Goal: Transaction & Acquisition: Book appointment/travel/reservation

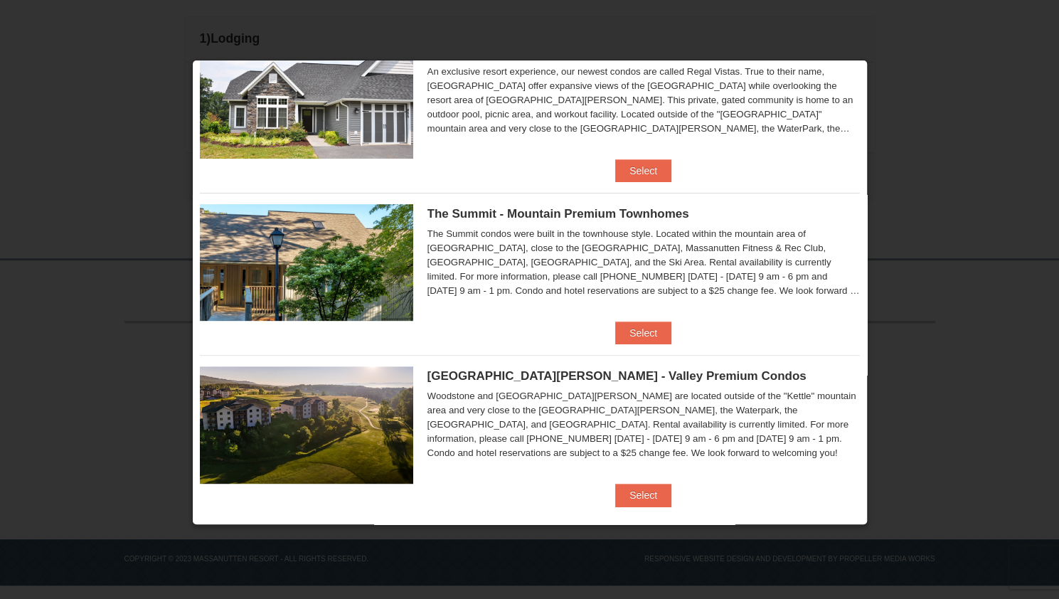
scroll to position [228, 0]
click at [640, 489] on button "Select" at bounding box center [643, 494] width 56 height 23
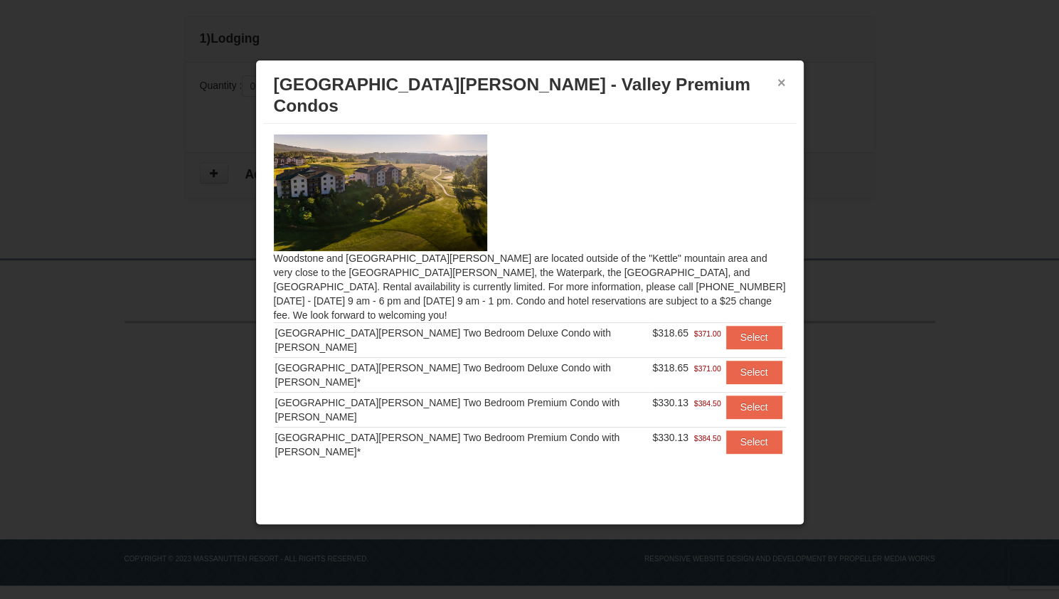
click at [782, 76] on button "×" at bounding box center [781, 82] width 9 height 14
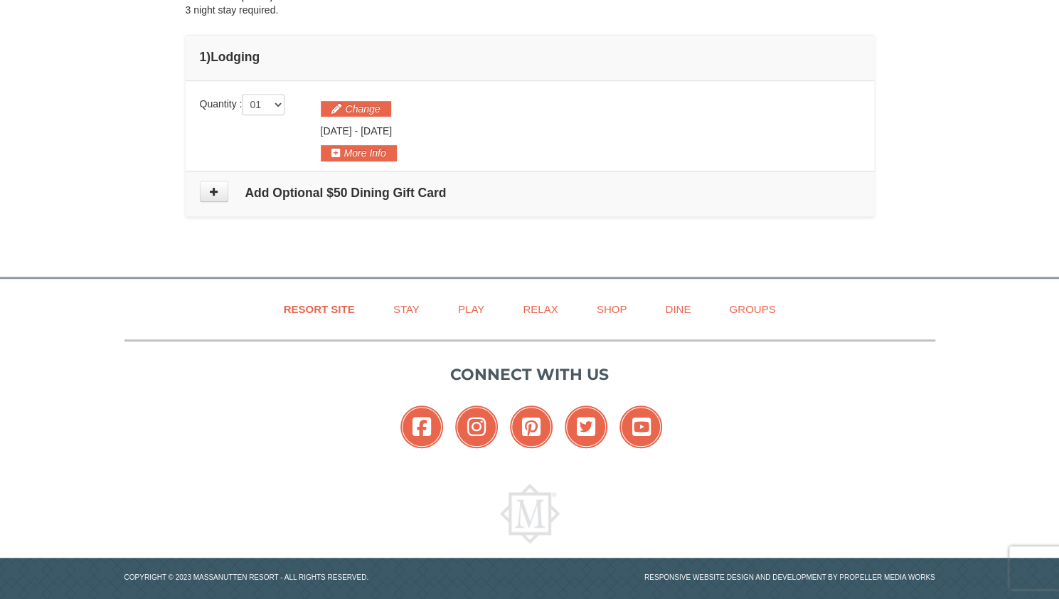
scroll to position [0, 0]
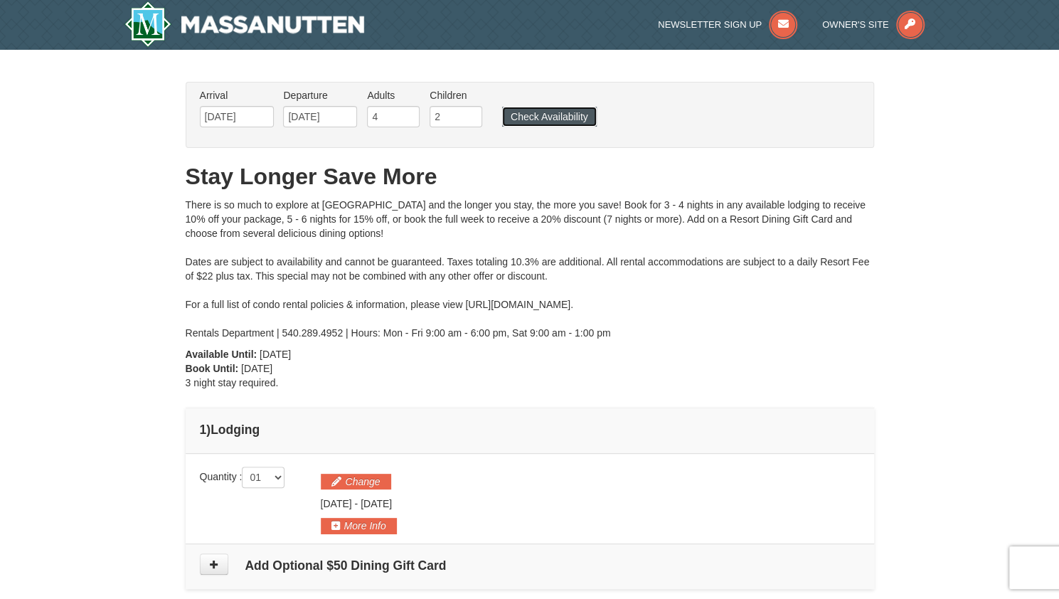
click at [546, 119] on button "Check Availability" at bounding box center [549, 117] width 95 height 20
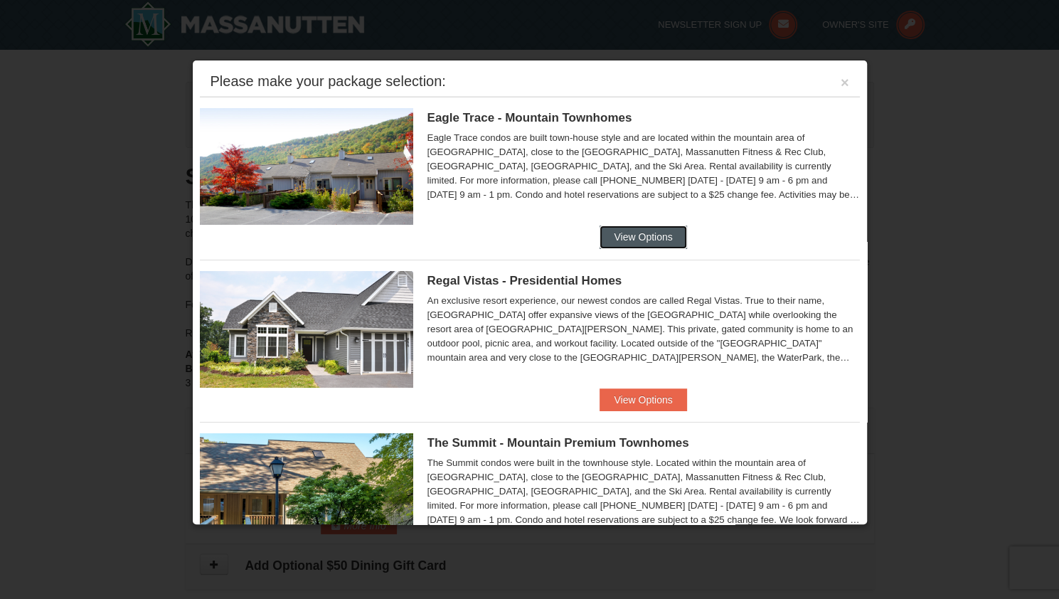
click at [644, 230] on button "View Options" at bounding box center [643, 236] width 87 height 23
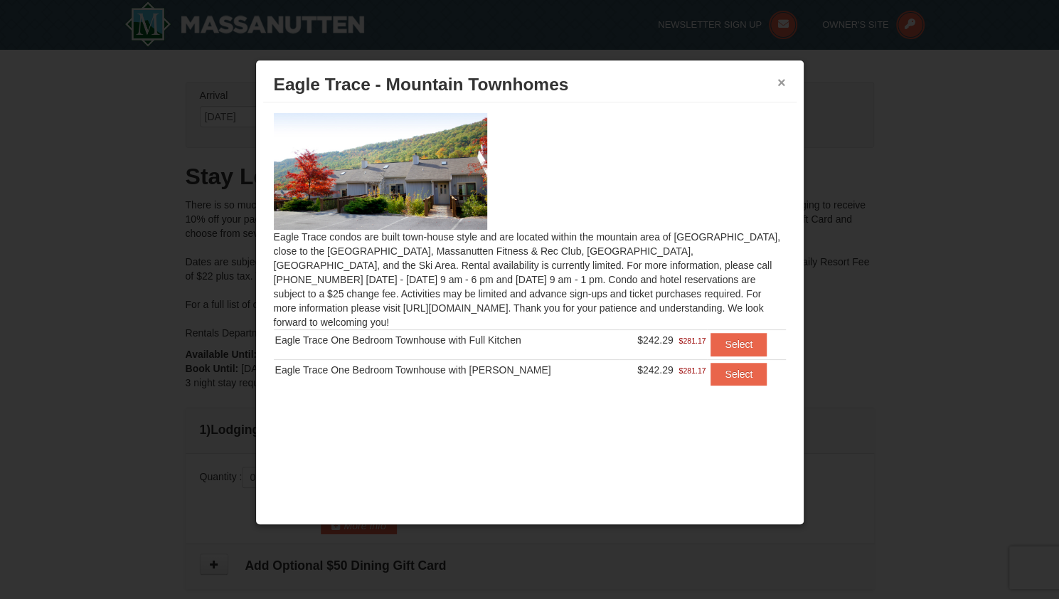
click at [779, 79] on button "×" at bounding box center [781, 82] width 9 height 14
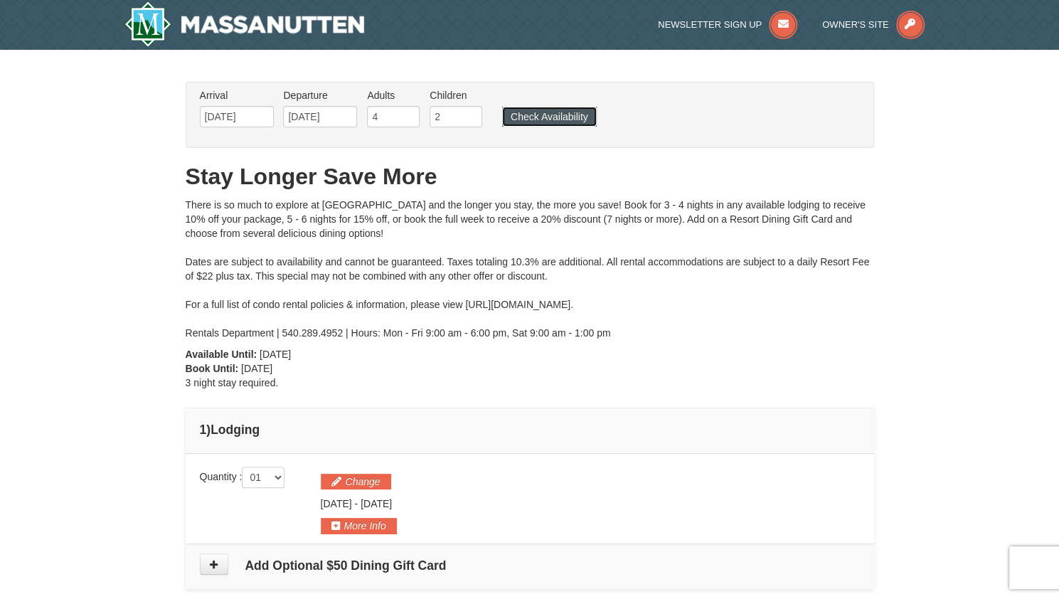
click at [545, 116] on button "Check Availability" at bounding box center [549, 117] width 95 height 20
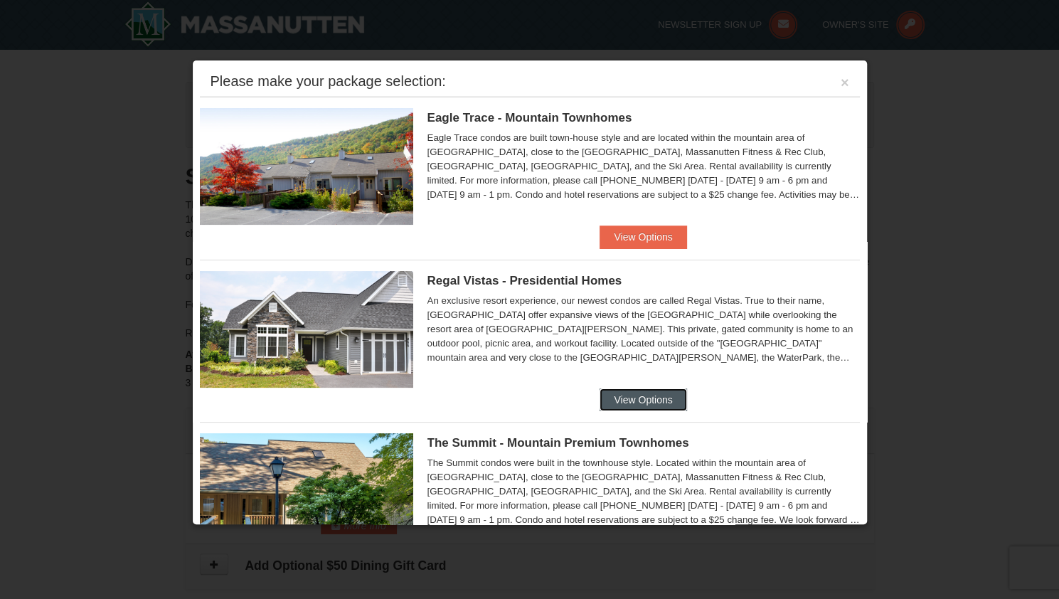
click at [643, 391] on button "View Options" at bounding box center [643, 399] width 87 height 23
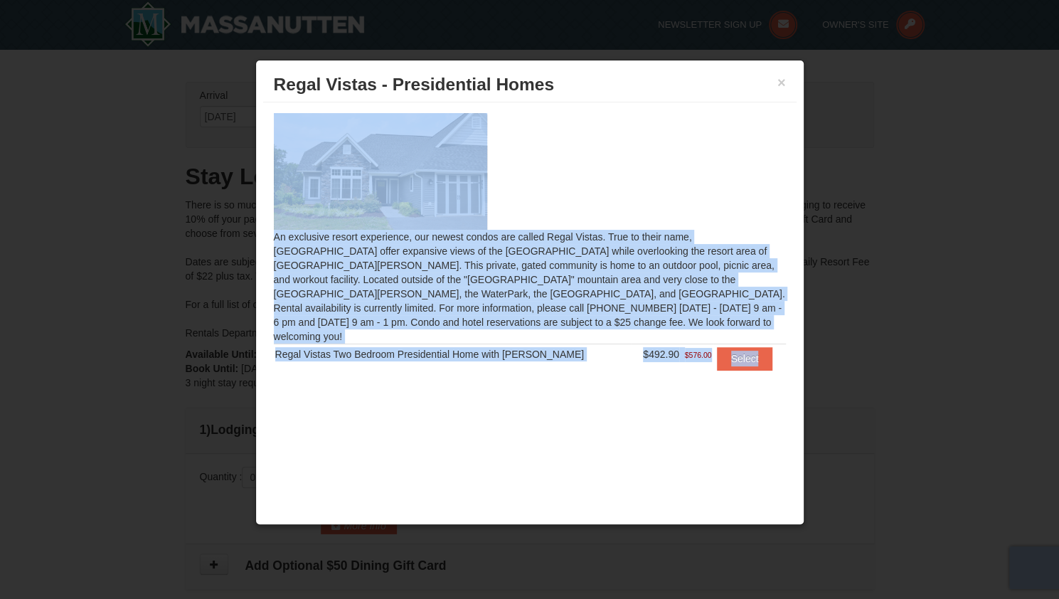
drag, startPoint x: 558, startPoint y: 80, endPoint x: 230, endPoint y: 83, distance: 327.2
click at [230, 83] on body "Browser Not Supported We notice you are using a browser which will not provide …" at bounding box center [529, 495] width 1059 height 991
click at [540, 130] on div at bounding box center [530, 171] width 512 height 117
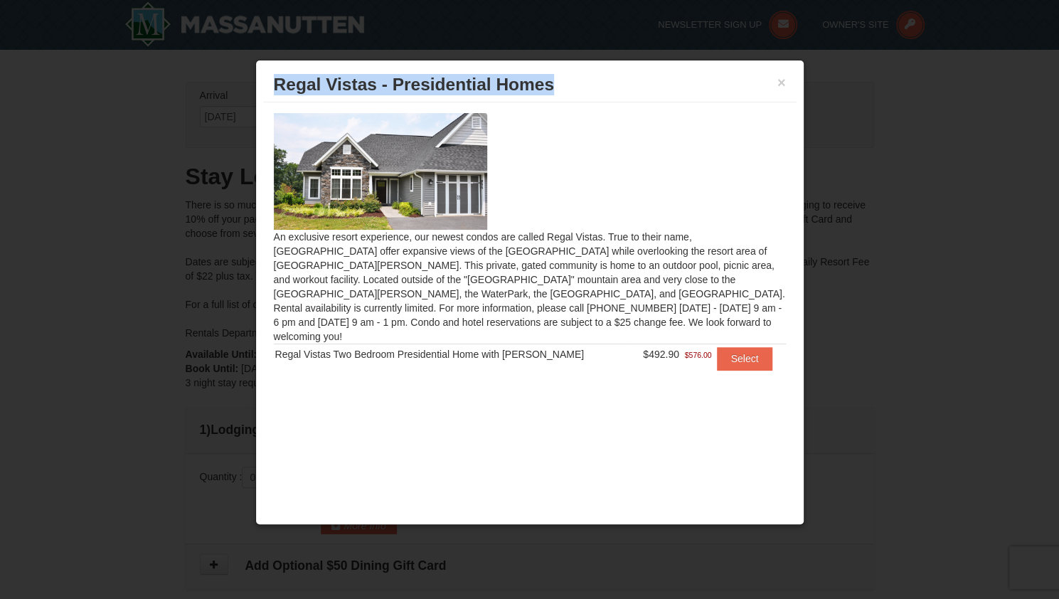
drag, startPoint x: 555, startPoint y: 80, endPoint x: 277, endPoint y: 82, distance: 277.4
click at [277, 82] on h3 "Regal Vistas - Presidential Homes" at bounding box center [530, 84] width 512 height 21
copy span "Regal Vistas - Presidential Homes"
click at [740, 347] on button "Select" at bounding box center [745, 358] width 56 height 23
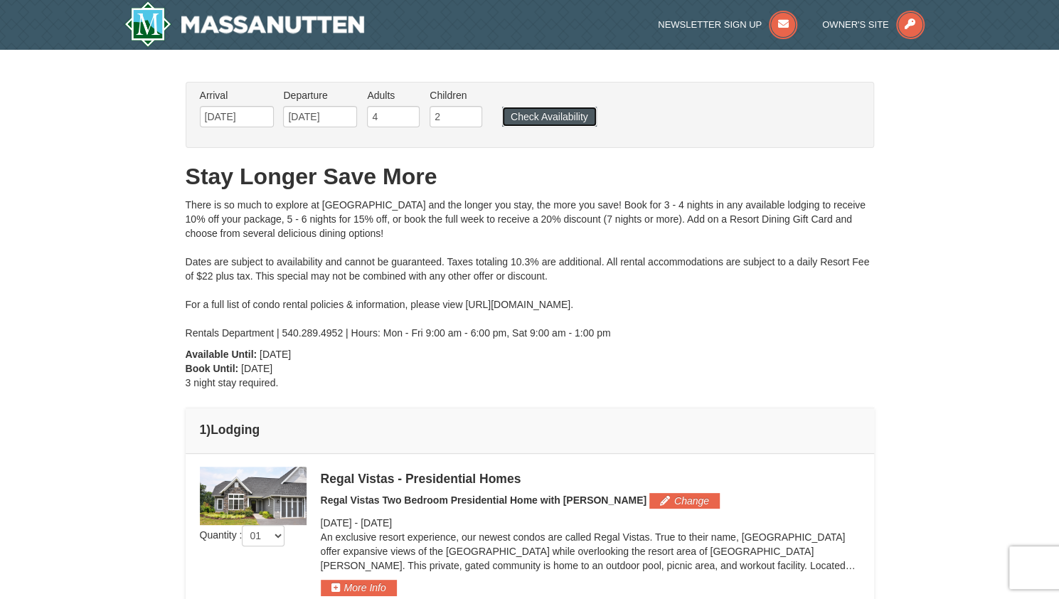
click at [553, 115] on button "Check Availability" at bounding box center [549, 117] width 95 height 20
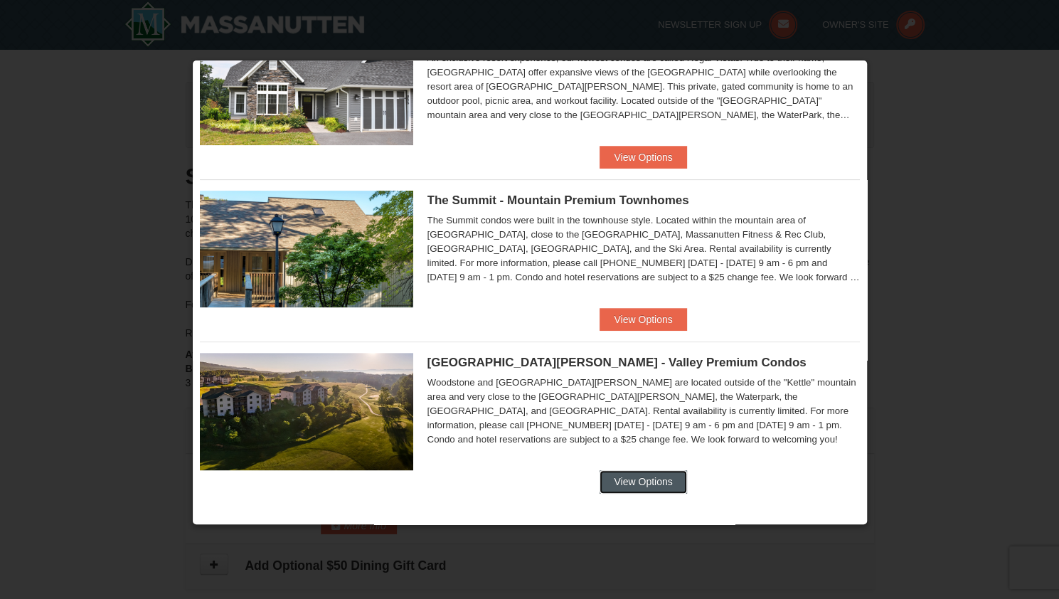
click at [649, 477] on button "View Options" at bounding box center [643, 481] width 87 height 23
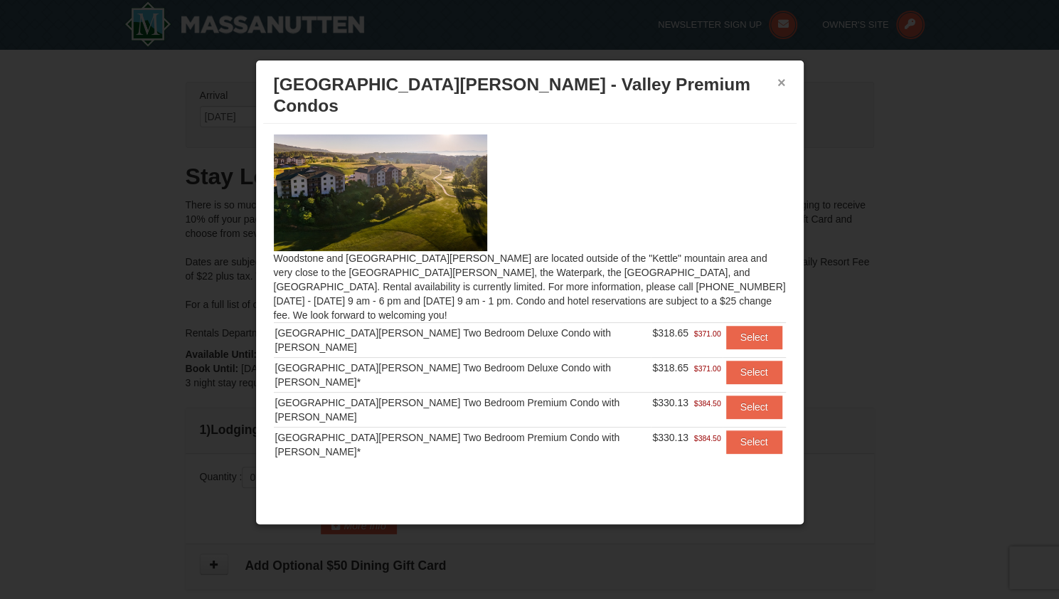
click at [783, 78] on button "×" at bounding box center [781, 82] width 9 height 14
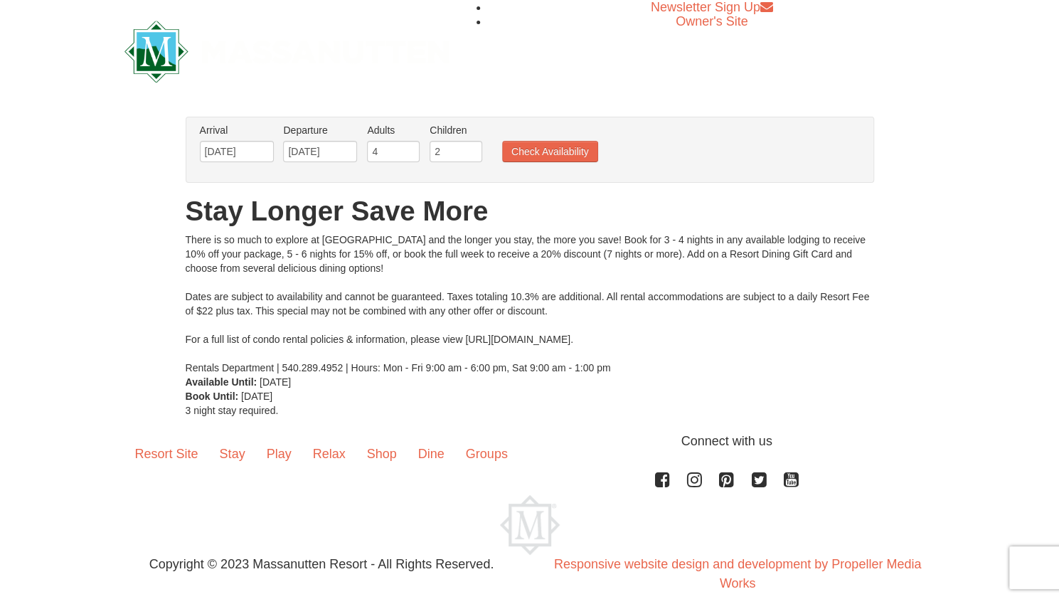
drag, startPoint x: 465, startPoint y: 336, endPoint x: 661, endPoint y: 336, distance: 196.3
click at [661, 336] on div "There is so much to explore at [GEOGRAPHIC_DATA] and the longer you stay, the m…" at bounding box center [530, 304] width 688 height 142
copy div "[URL][DOMAIN_NAME]"
click at [706, 351] on div "There is so much to explore at [GEOGRAPHIC_DATA] and the longer you stay, the m…" at bounding box center [530, 304] width 688 height 142
click at [835, 356] on div "There is so much to explore at [GEOGRAPHIC_DATA] and the longer you stay, the m…" at bounding box center [530, 304] width 688 height 142
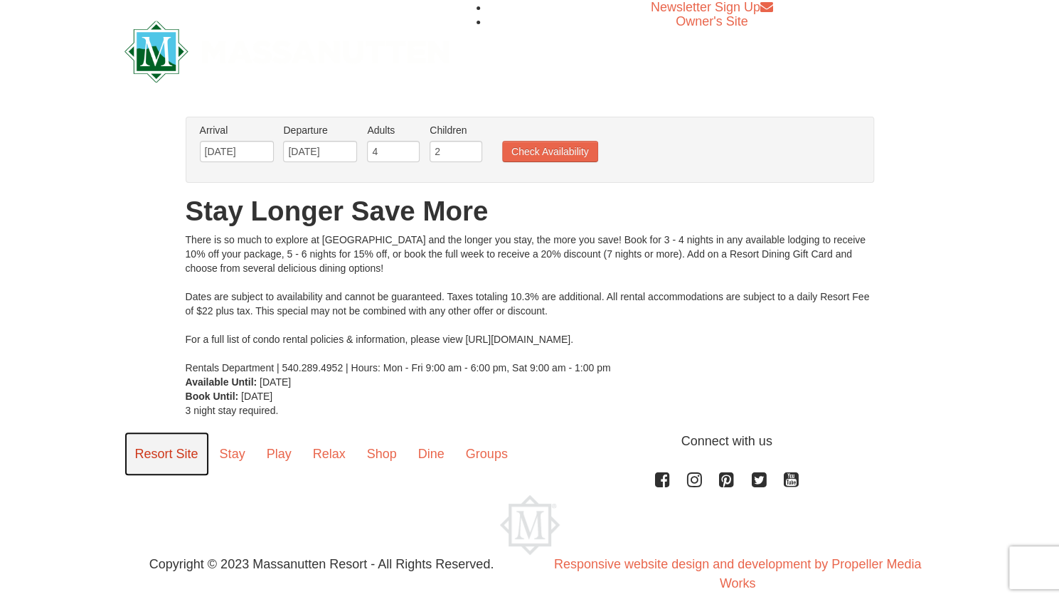
click at [176, 463] on link "Resort Site" at bounding box center [166, 454] width 85 height 44
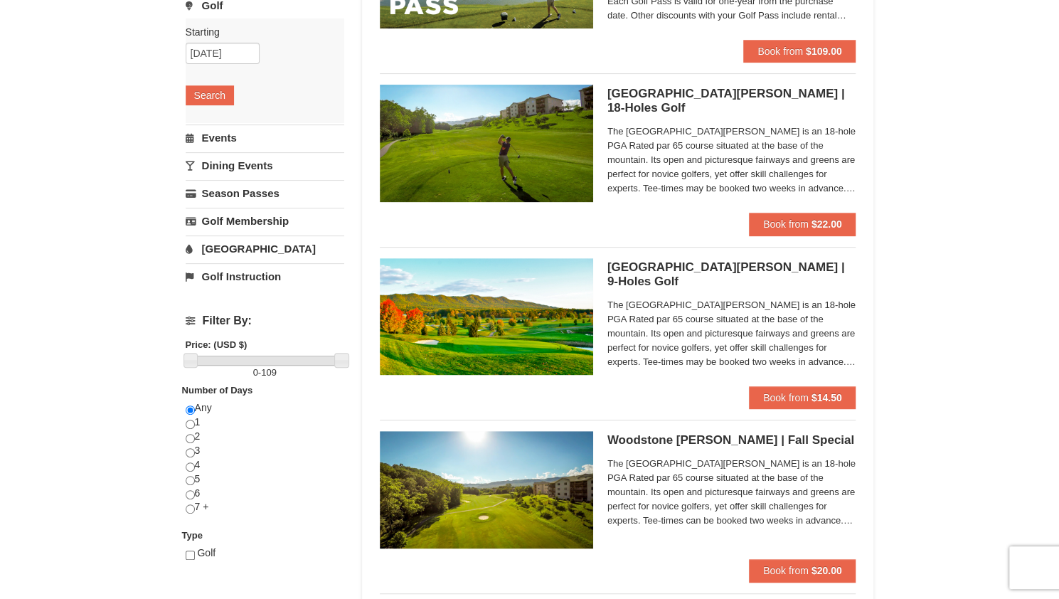
scroll to position [240, 0]
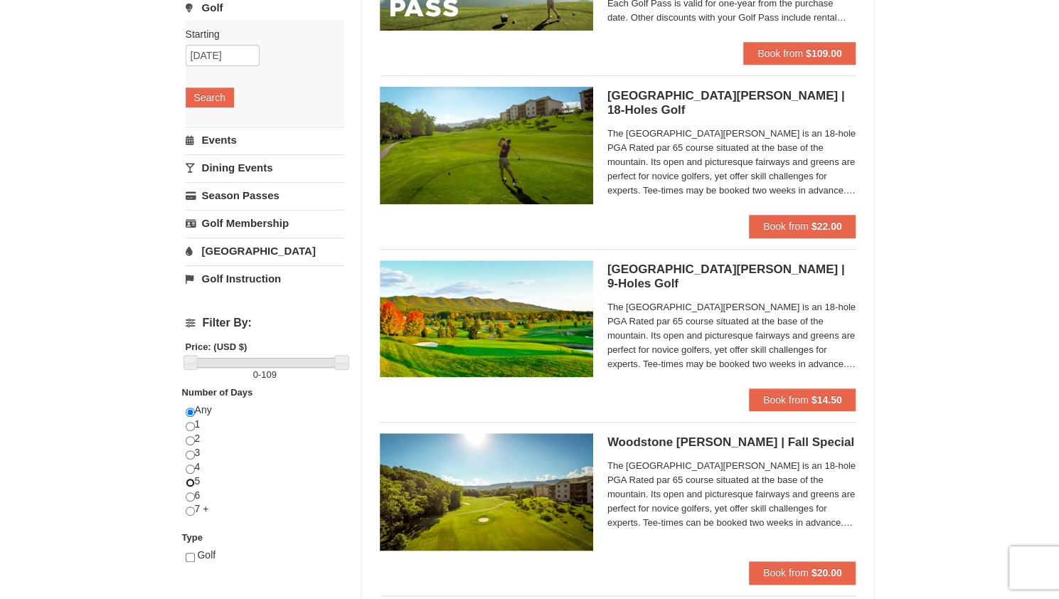
click at [187, 478] on input "radio" at bounding box center [190, 482] width 9 height 9
radio input "true"
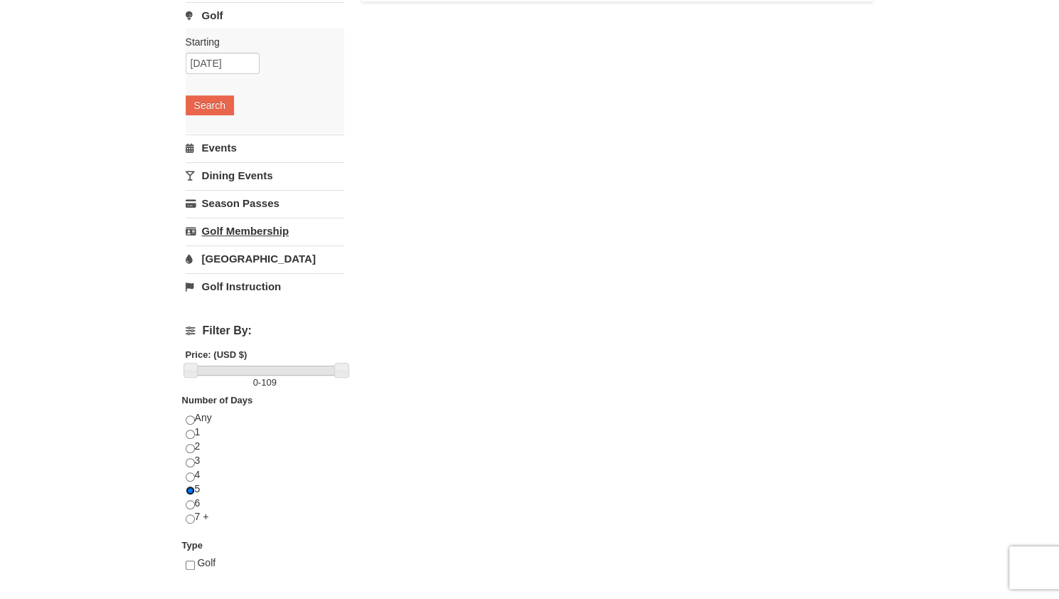
scroll to position [232, 0]
click at [188, 459] on input "radio" at bounding box center [190, 462] width 9 height 9
radio input "true"
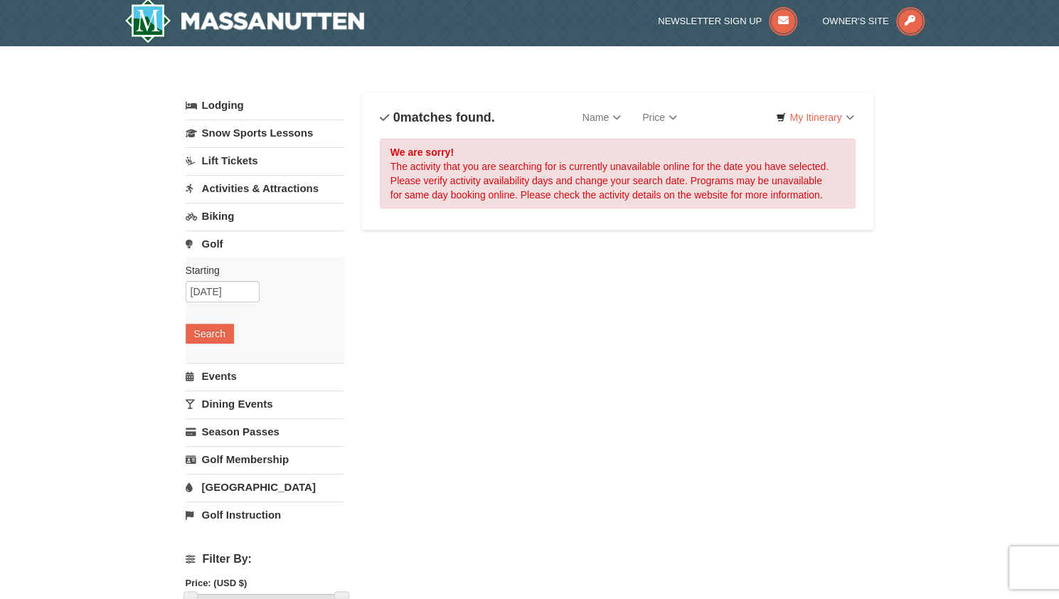
scroll to position [9, 0]
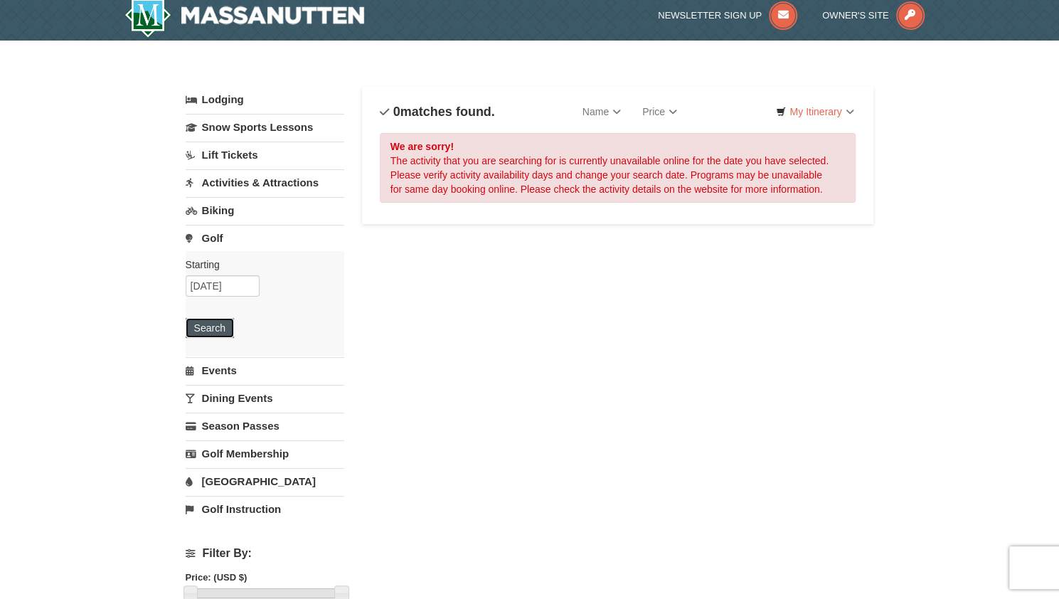
click at [213, 324] on button "Search" at bounding box center [210, 328] width 48 height 20
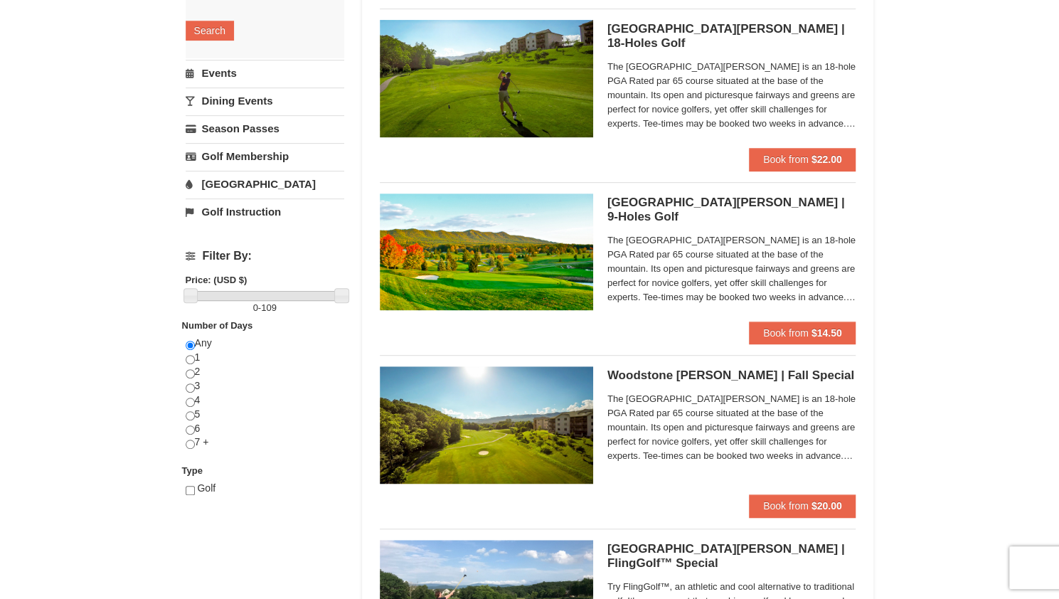
scroll to position [314, 0]
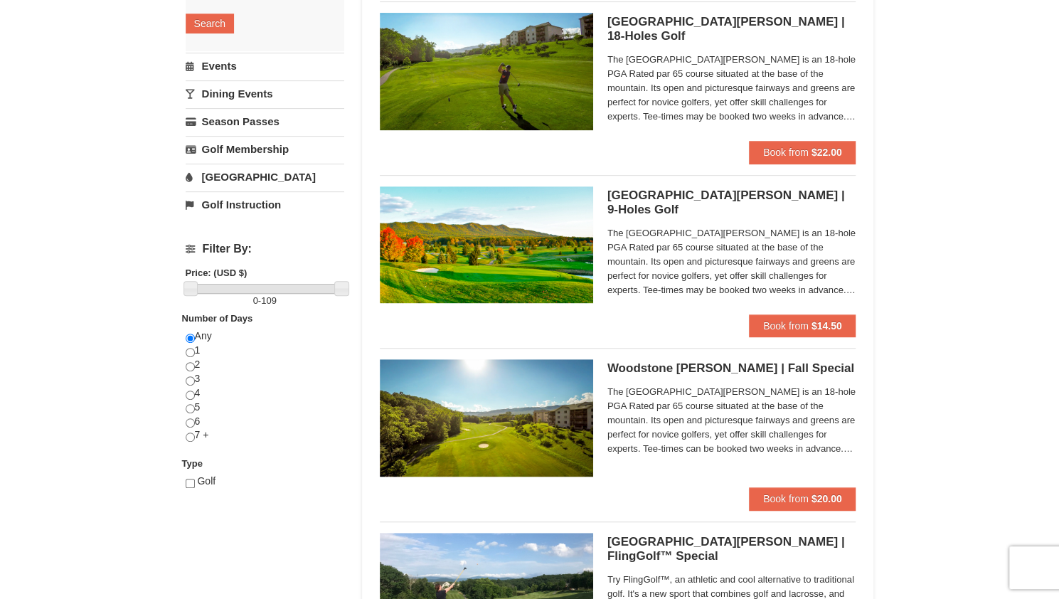
click at [272, 533] on div "Lodging Arrival Please format dates MM/DD/YYYY Please format dates MM/DD/YYYY 1…" at bounding box center [530, 588] width 688 height 1612
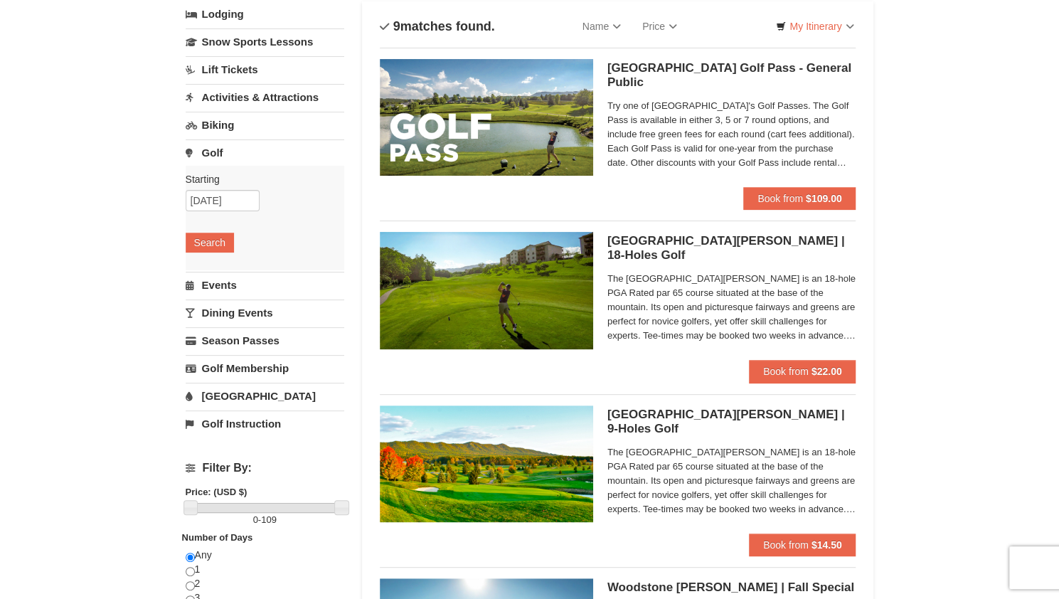
scroll to position [0, 0]
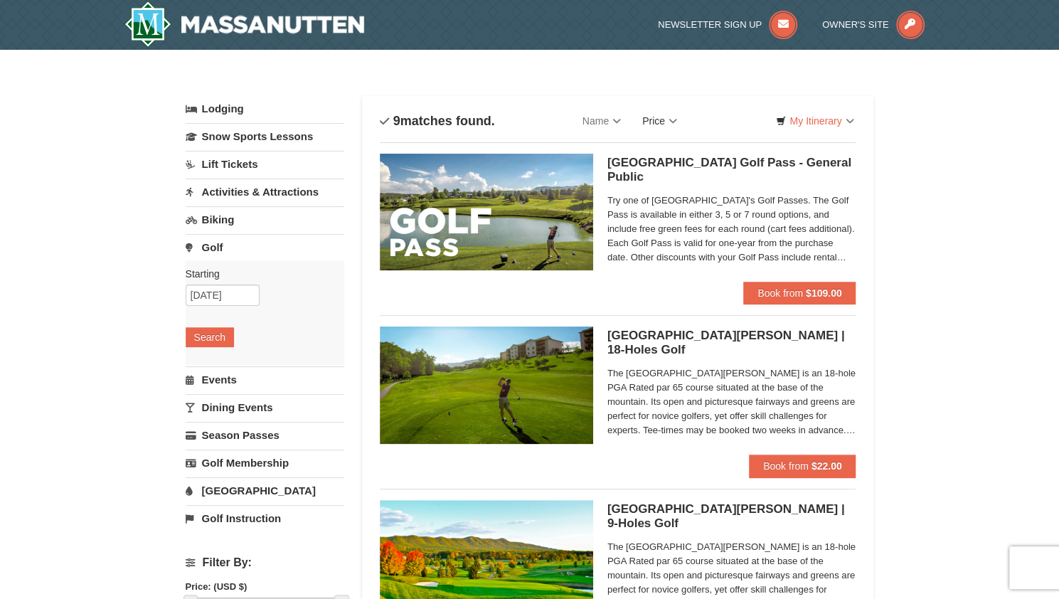
click at [678, 121] on link "Price" at bounding box center [660, 121] width 56 height 28
click at [238, 99] on link "Lodging" at bounding box center [265, 109] width 159 height 26
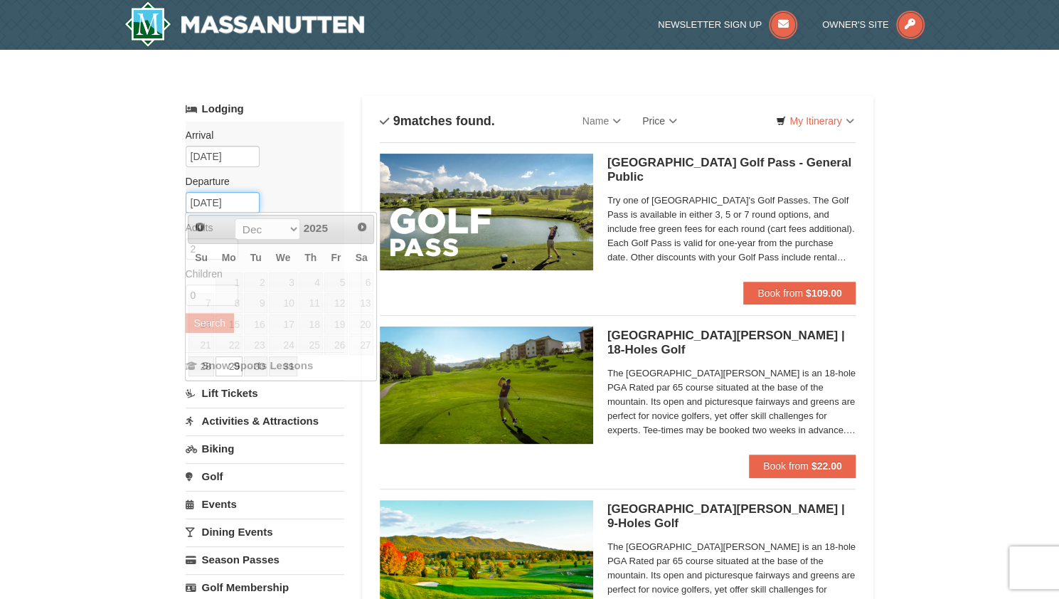
click at [239, 209] on input "12/29/2025" at bounding box center [223, 202] width 74 height 21
click at [362, 224] on span "Next" at bounding box center [361, 226] width 11 height 11
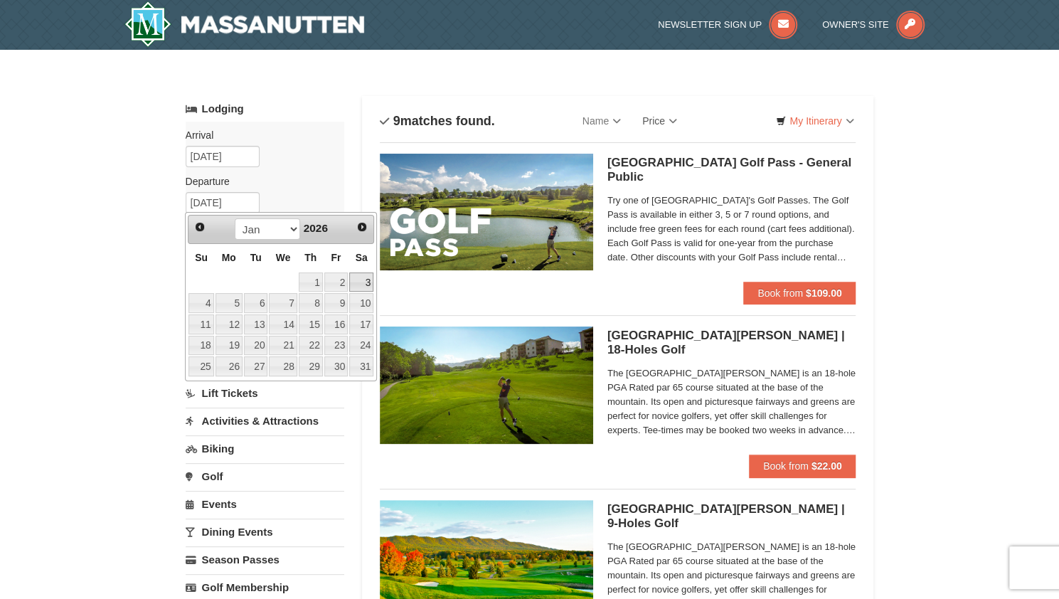
click at [365, 277] on link "3" at bounding box center [361, 282] width 24 height 20
type input "[DATE]"
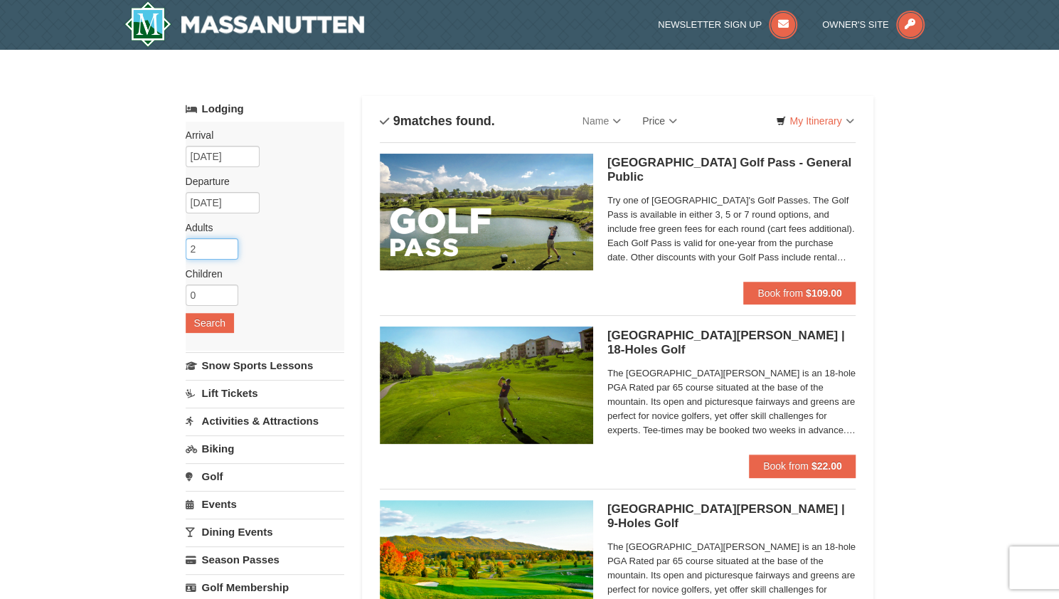
click at [208, 246] on input "2" at bounding box center [212, 248] width 53 height 21
click at [223, 243] on input "3" at bounding box center [212, 248] width 53 height 21
type input "4"
click at [223, 243] on input "4" at bounding box center [212, 248] width 53 height 21
click at [204, 284] on input "0" at bounding box center [212, 294] width 53 height 21
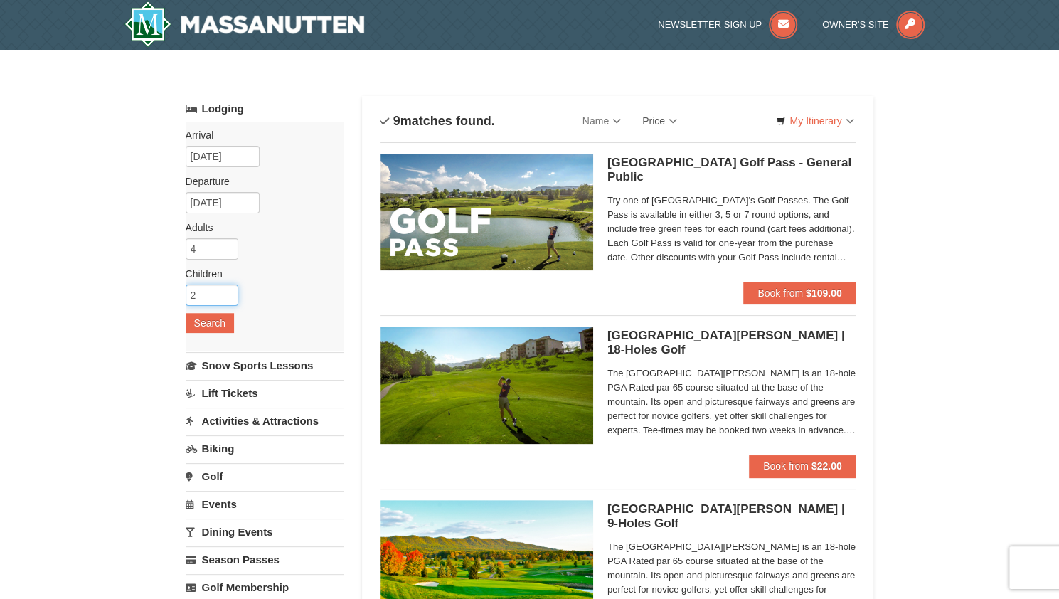
type input "2"
click at [217, 307] on div "Arrival Please format dates MM/DD/YYYY Please format dates MM/DD/YYYY 12/27/202…" at bounding box center [265, 236] width 159 height 229
click at [217, 320] on button "Search" at bounding box center [210, 323] width 48 height 20
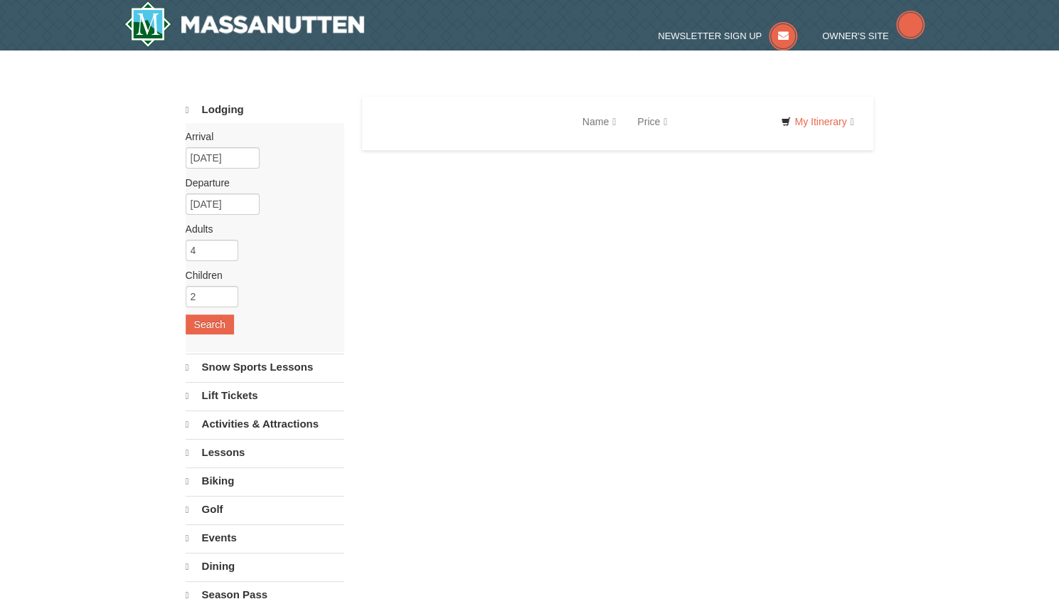
select select "10"
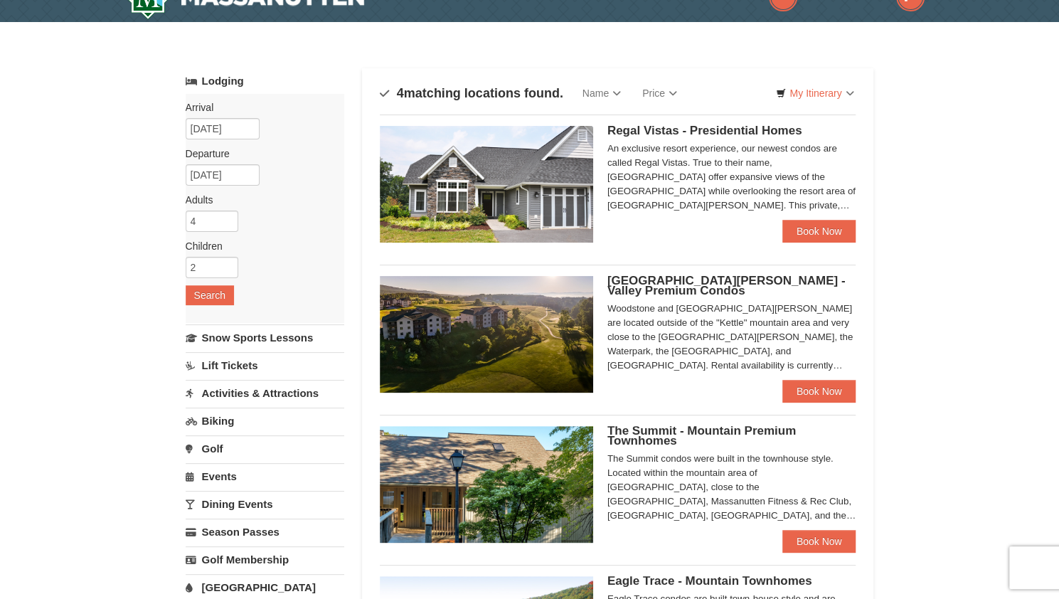
scroll to position [23, 0]
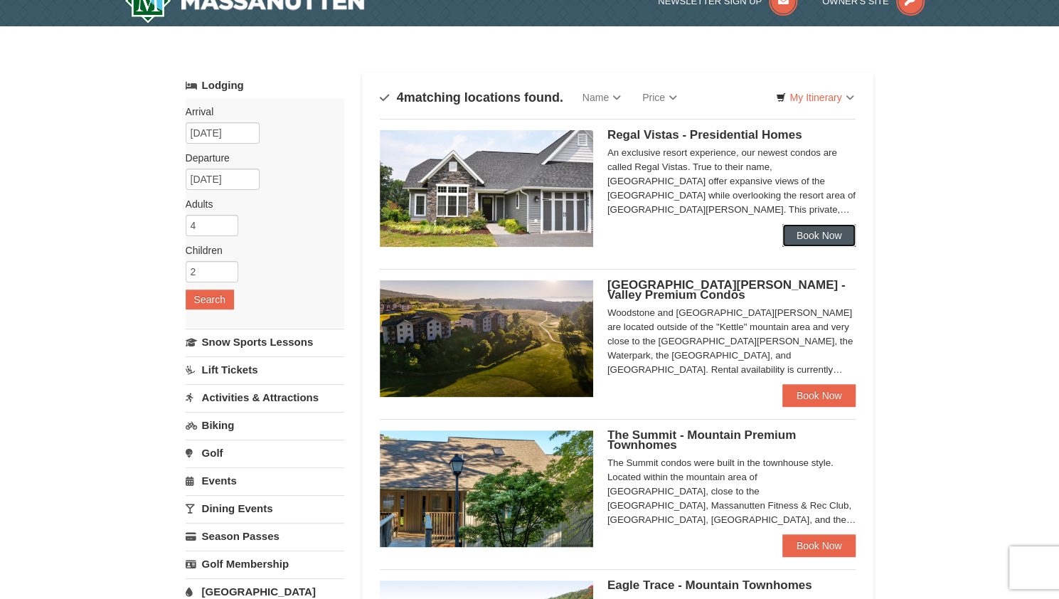
click at [834, 230] on link "Book Now" at bounding box center [819, 235] width 74 height 23
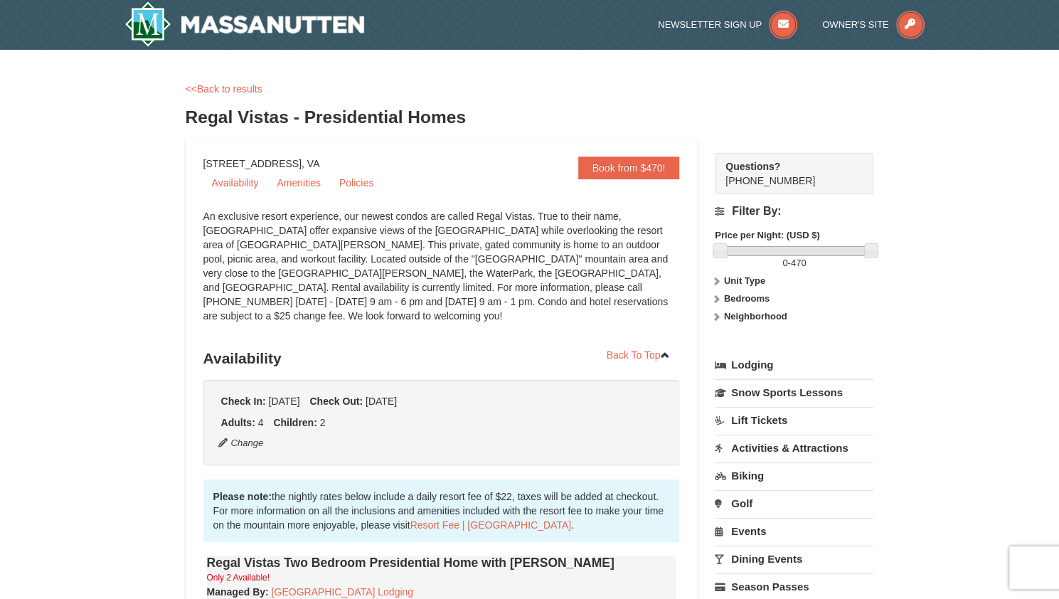
click at [834, 230] on label "Price per Night: (USD $)" at bounding box center [794, 235] width 159 height 14
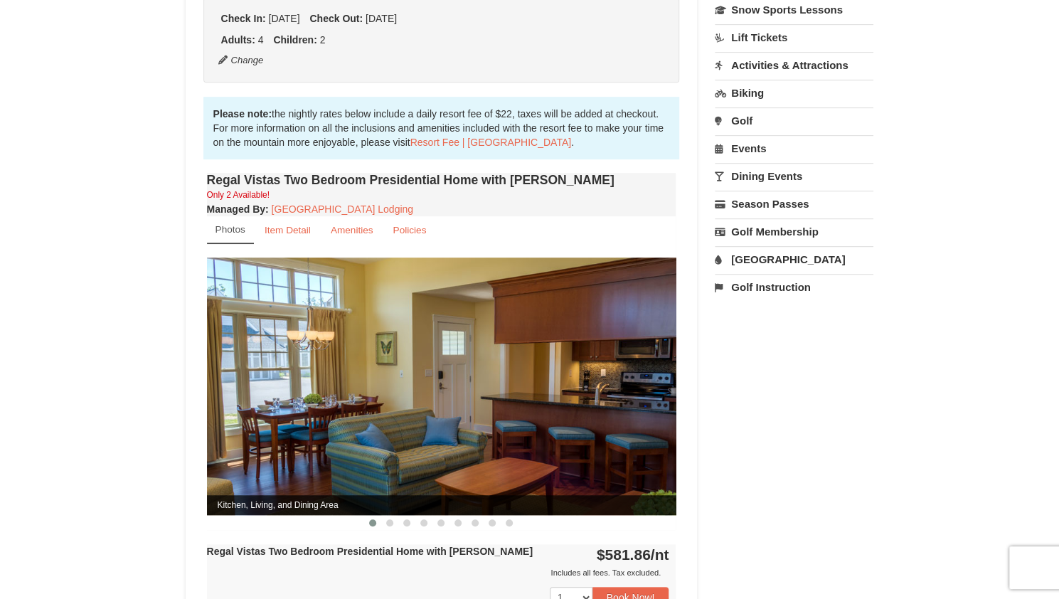
scroll to position [393, 0]
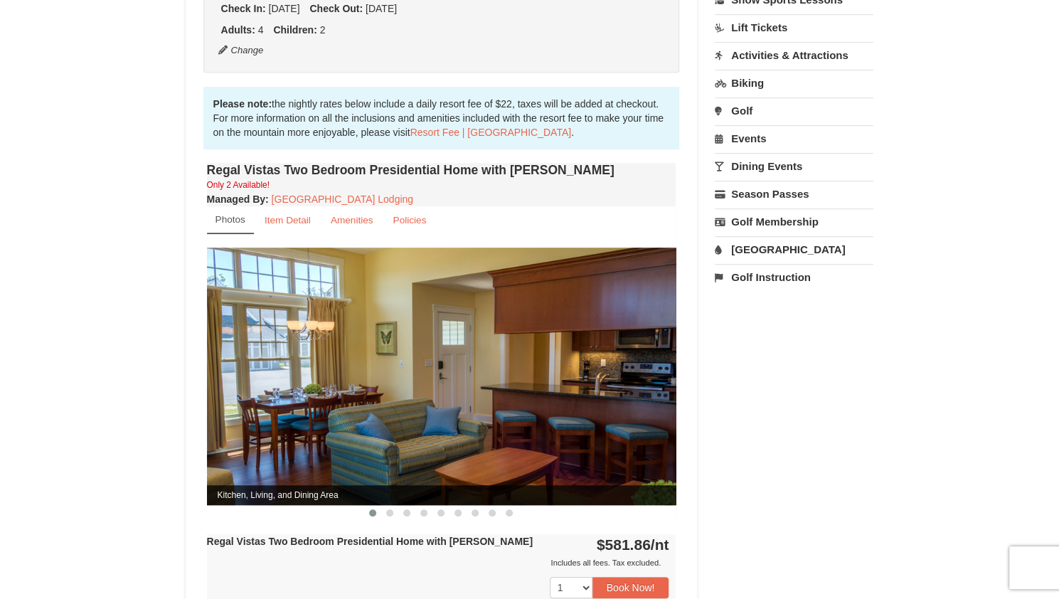
click at [523, 427] on img at bounding box center [441, 375] width 469 height 257
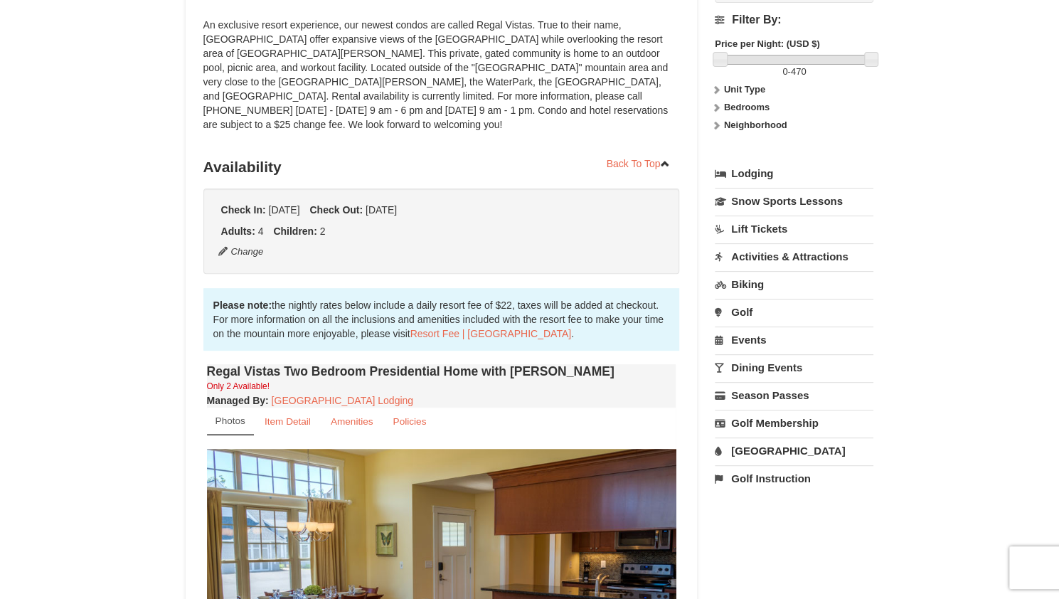
scroll to position [0, 0]
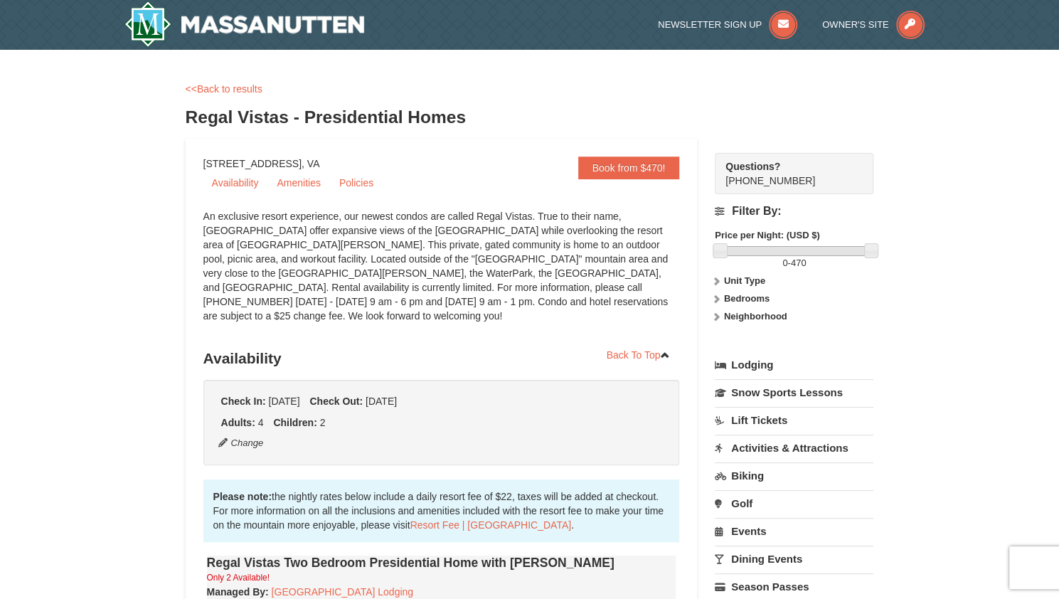
drag, startPoint x: 479, startPoint y: 119, endPoint x: 179, endPoint y: 120, distance: 300.8
copy h3 "Regal Vistas - Presidential Homes"
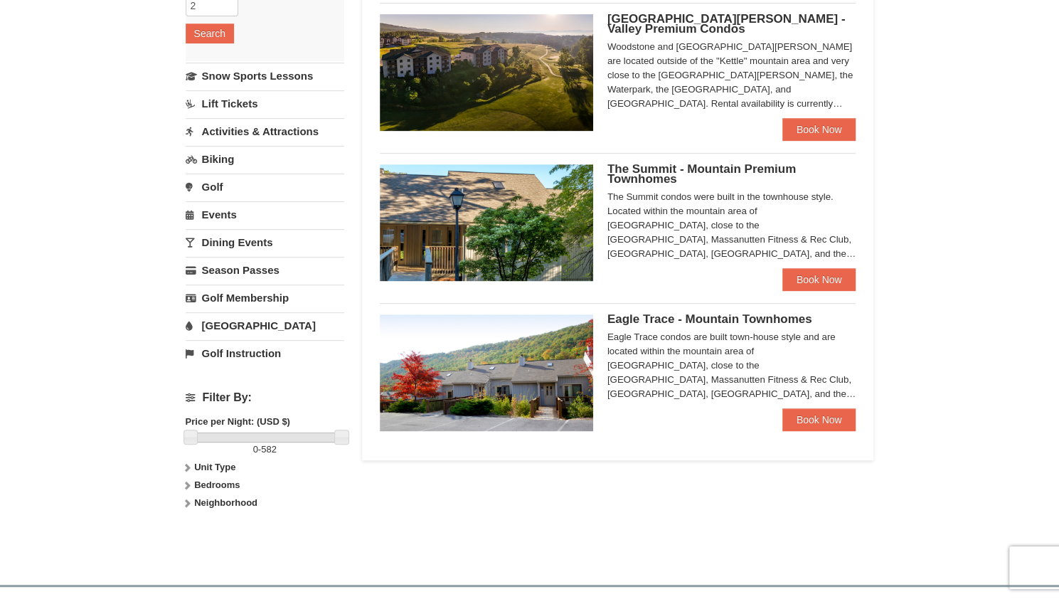
scroll to position [341, 0]
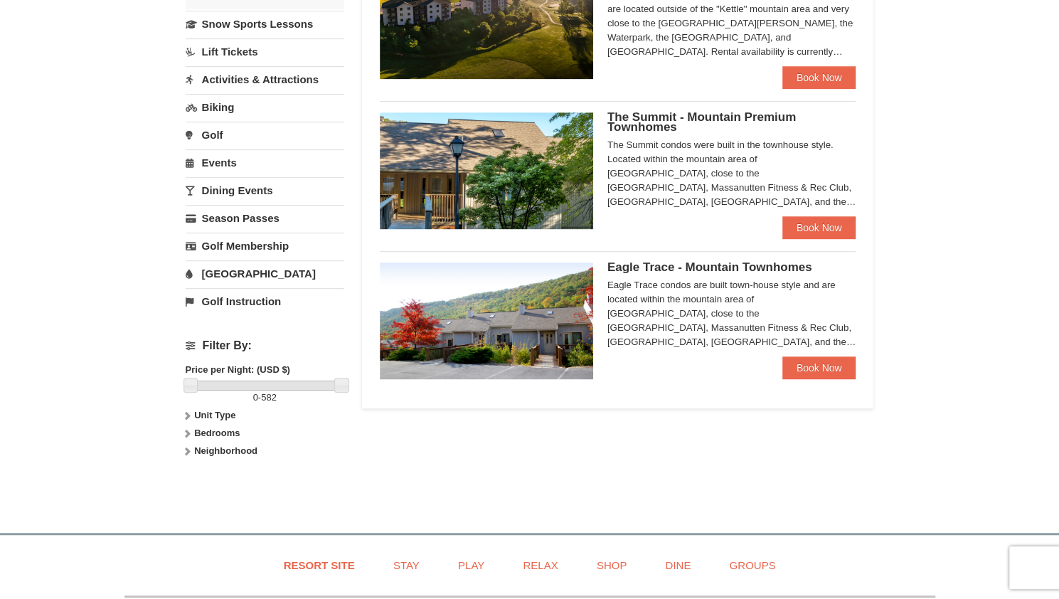
click at [481, 339] on img at bounding box center [486, 320] width 213 height 117
